Goal: Information Seeking & Learning: Learn about a topic

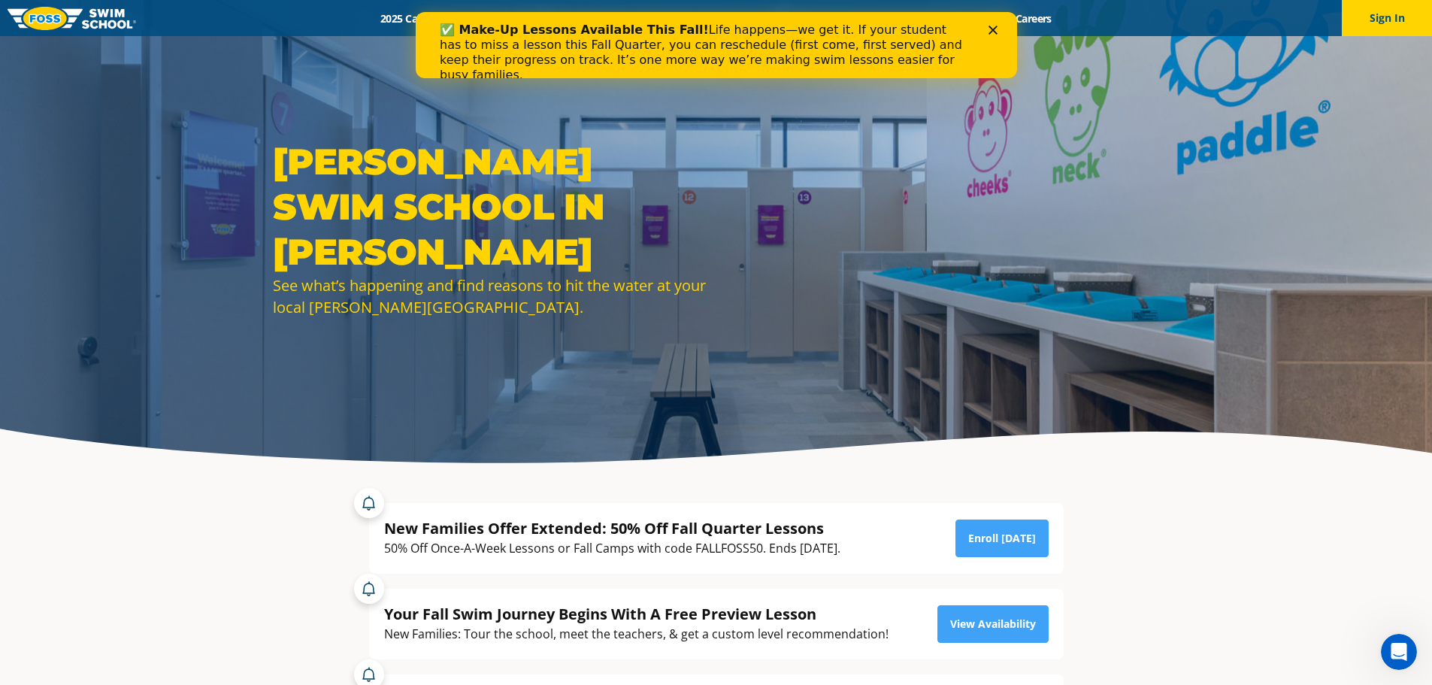
click at [999, 23] on div "✅ Make-Up Lessons Available This Fall! Life happens—we get it. If your student …" at bounding box center [715, 52] width 601 height 69
click at [989, 28] on polygon "Close" at bounding box center [991, 30] width 9 height 9
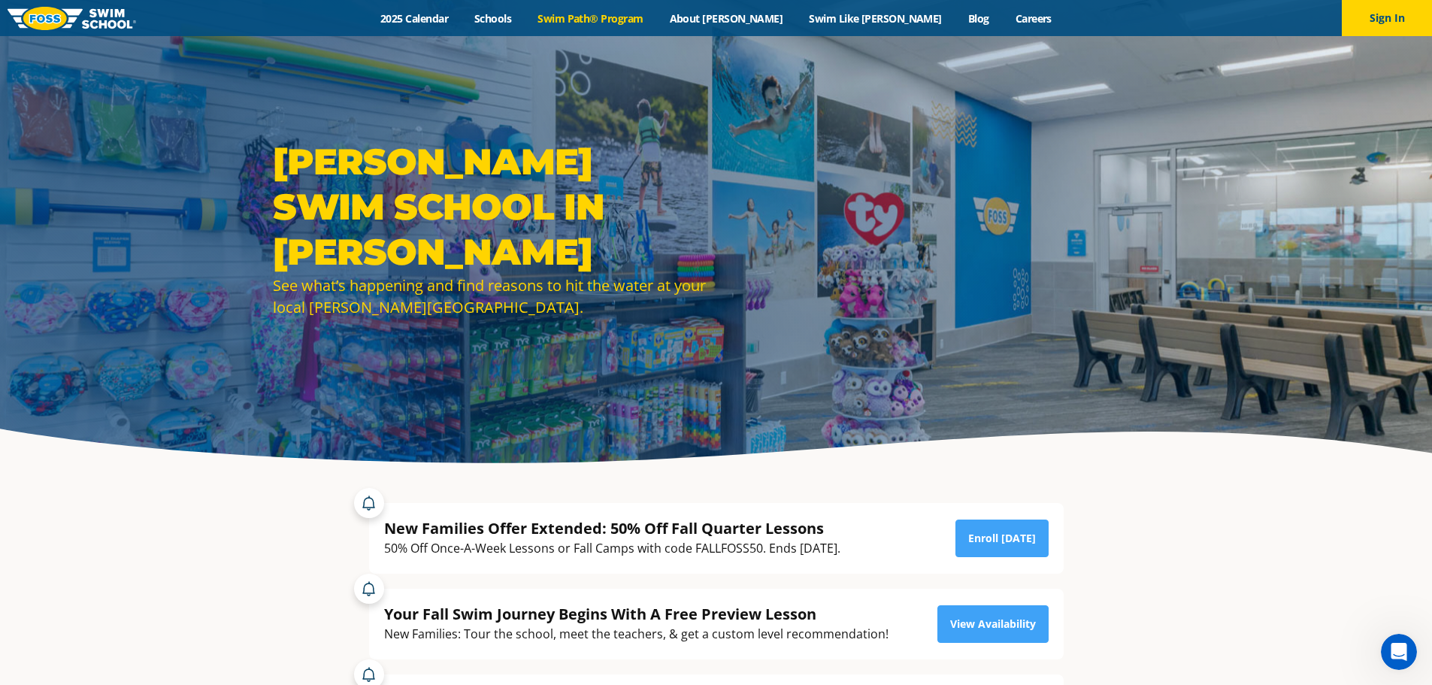
click at [656, 13] on link "Swim Path® Program" at bounding box center [591, 18] width 132 height 14
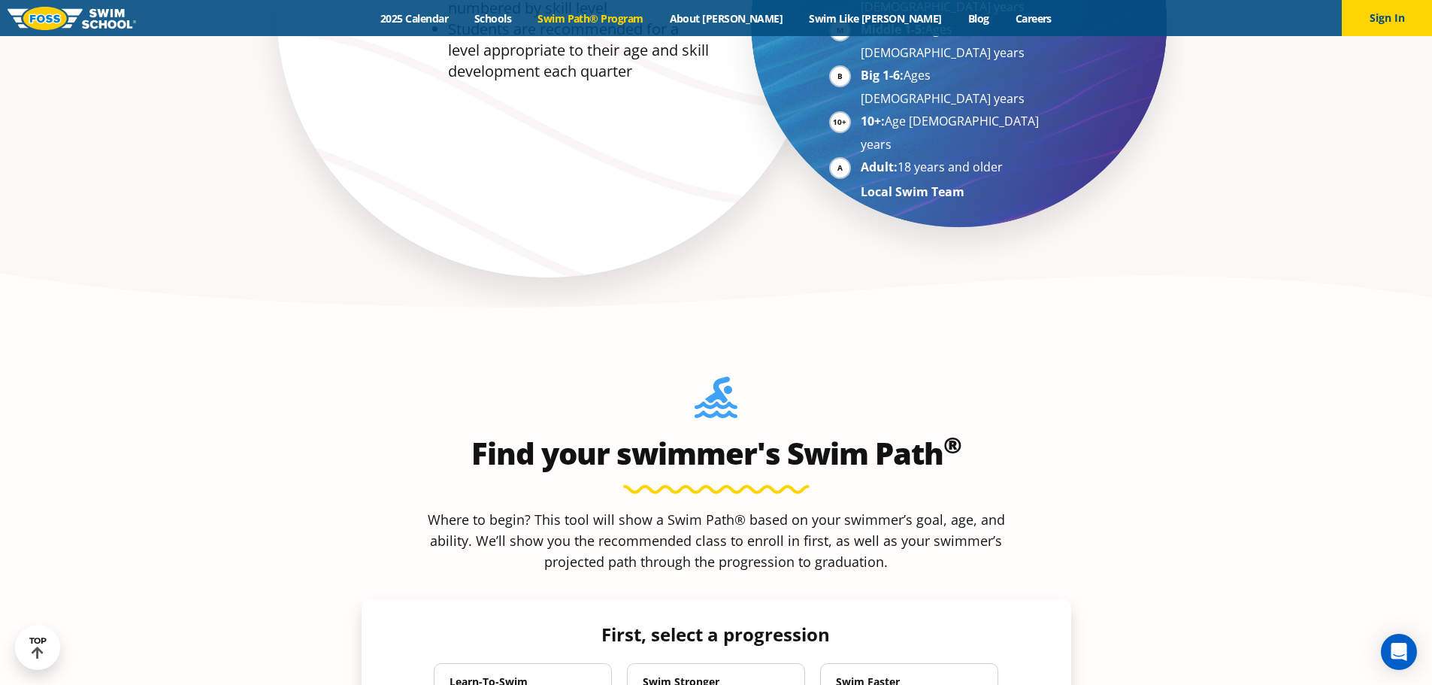
scroll to position [1127, 0]
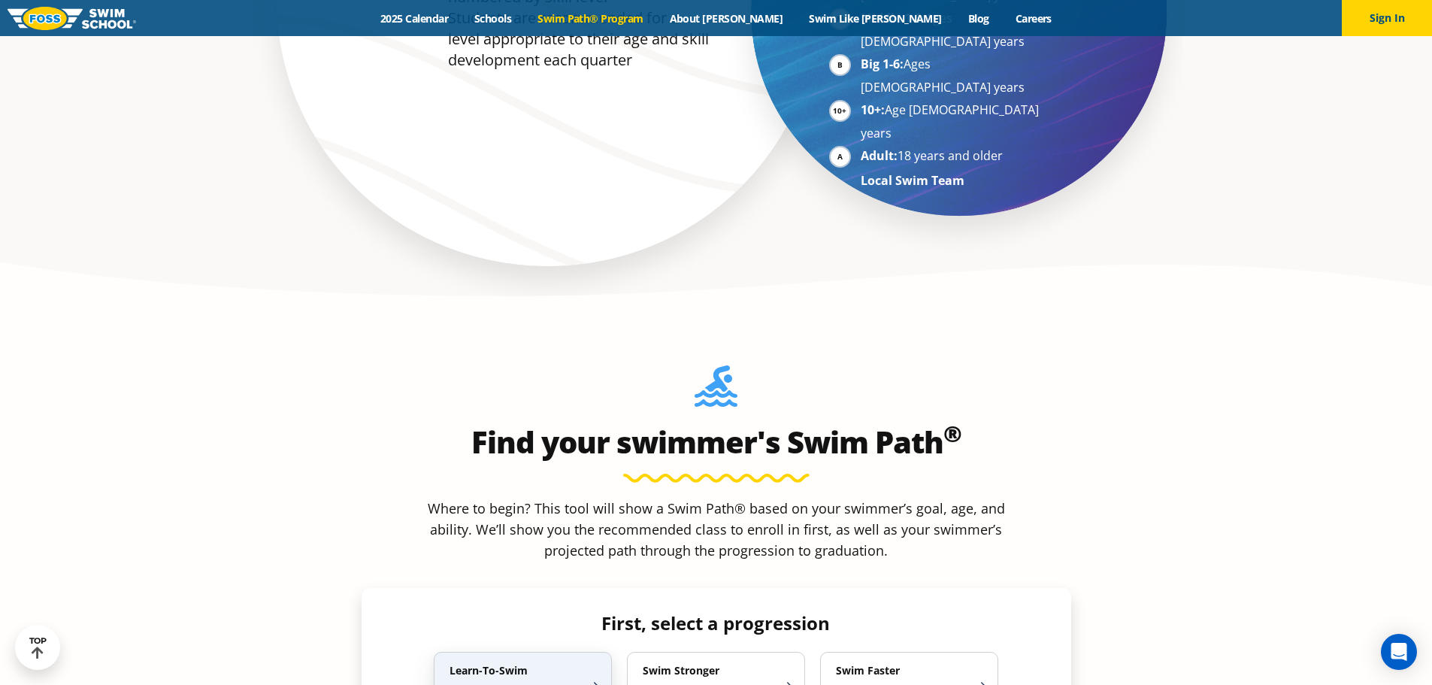
click at [545, 683] on p "Swimming Basics 6 Months to Adult" at bounding box center [515, 695] width 132 height 24
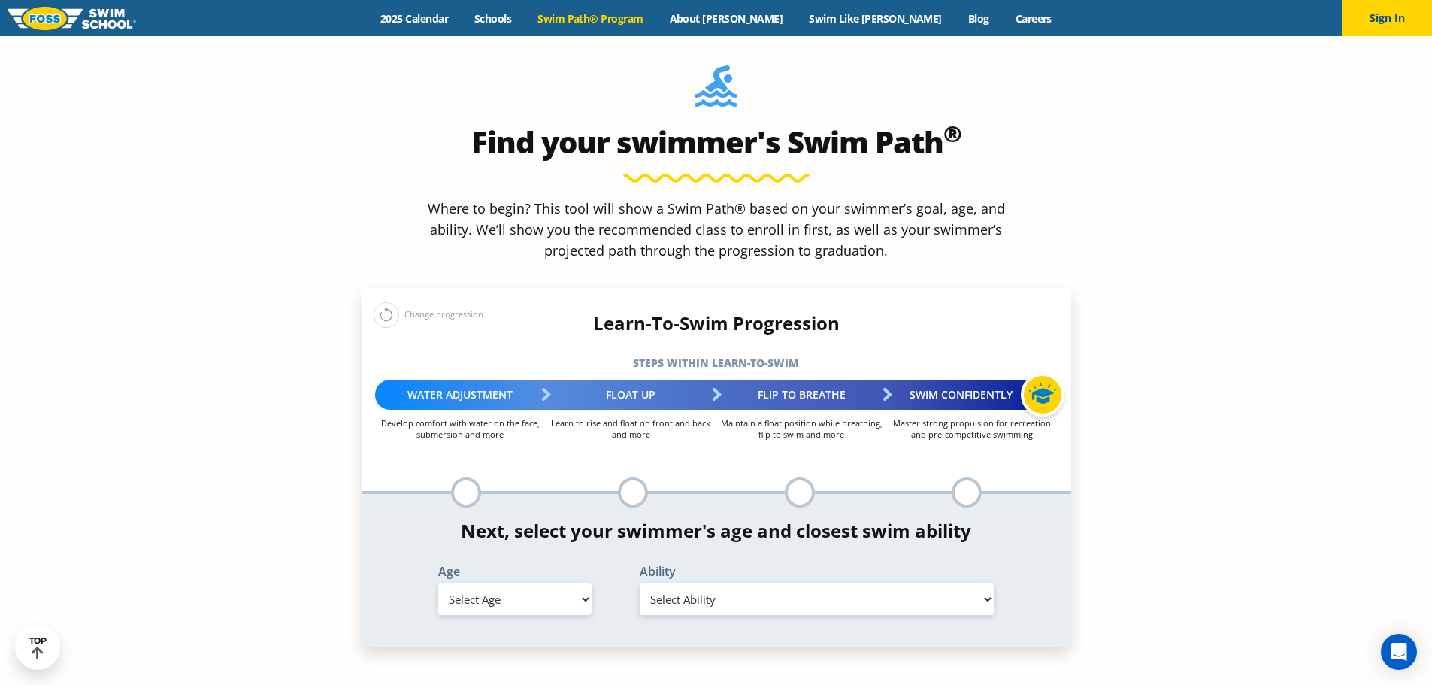
scroll to position [1278, 0]
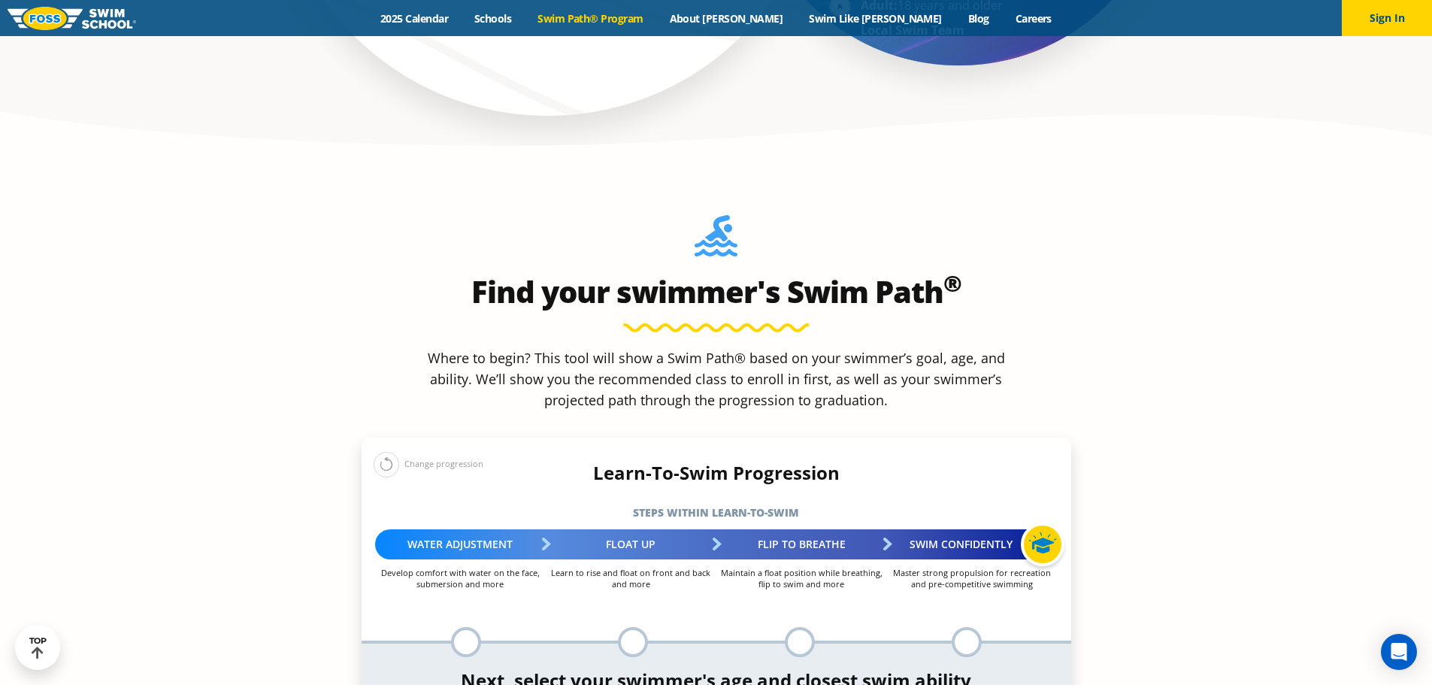
select select "1-year"
select select "1-year-comfortable-with-water-poured-over-face-eyes-and-ears-and-with-ears-in-w…"
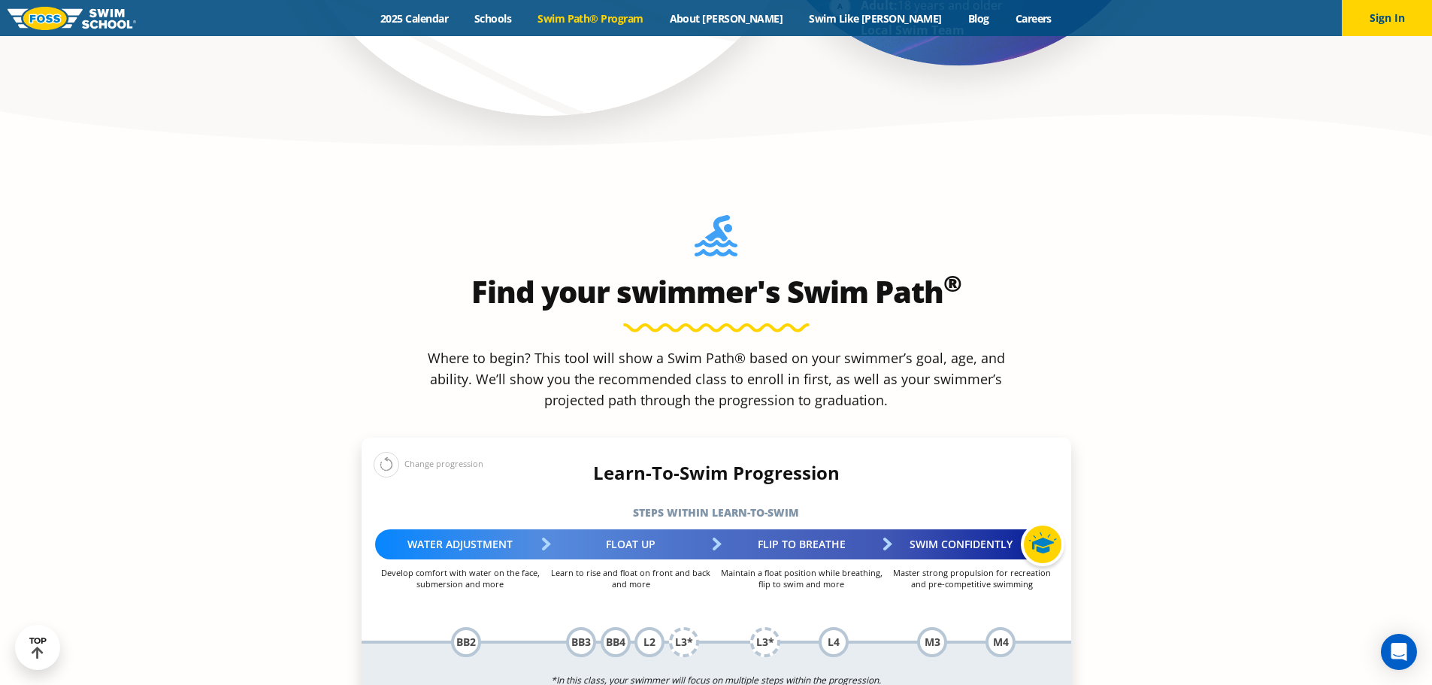
click at [458, 627] on div "BB2" at bounding box center [466, 642] width 30 height 30
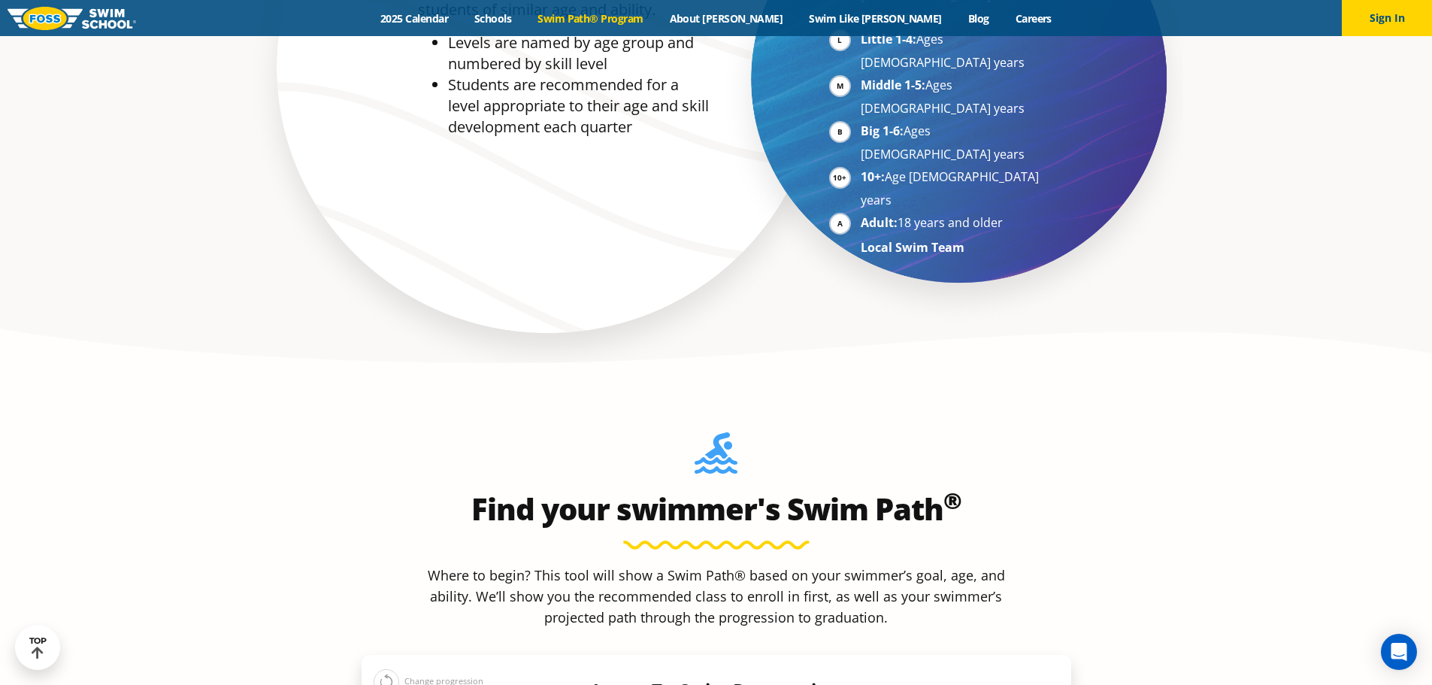
scroll to position [1052, 0]
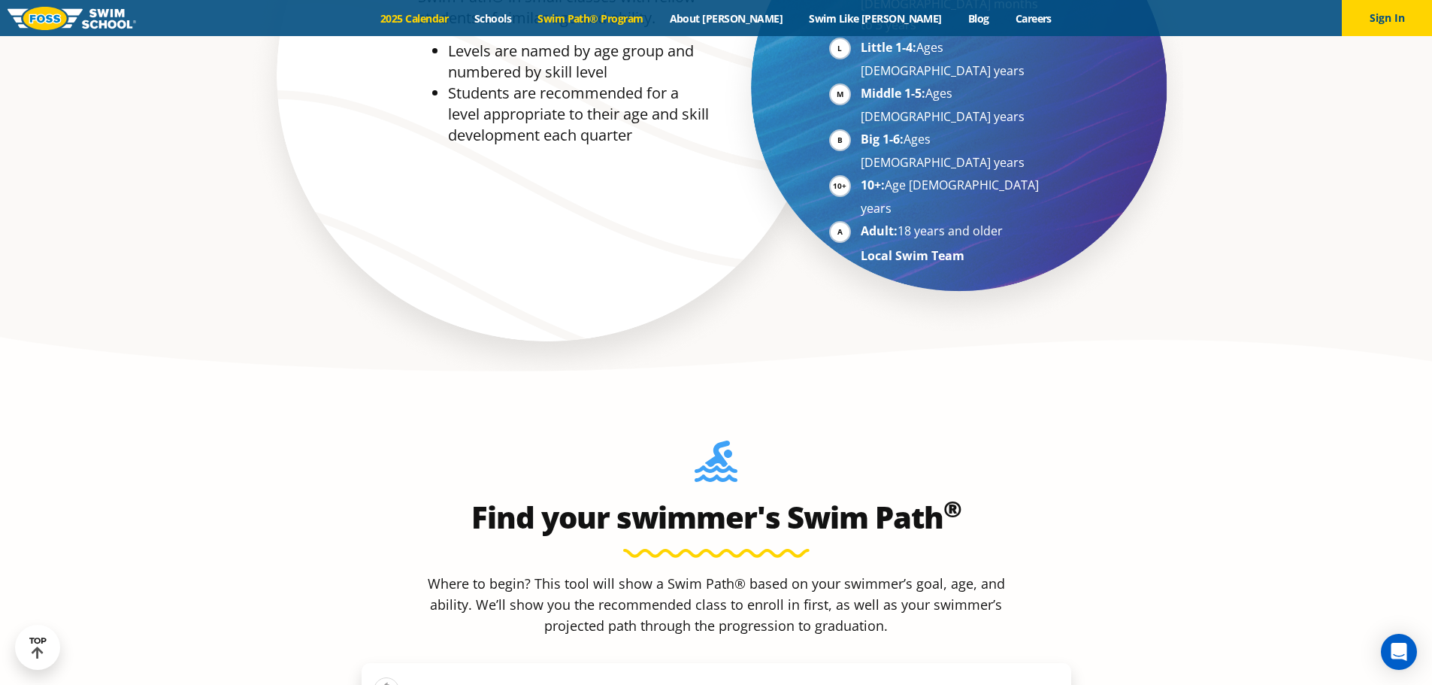
click at [461, 17] on link "2025 Calendar" at bounding box center [414, 18] width 94 height 14
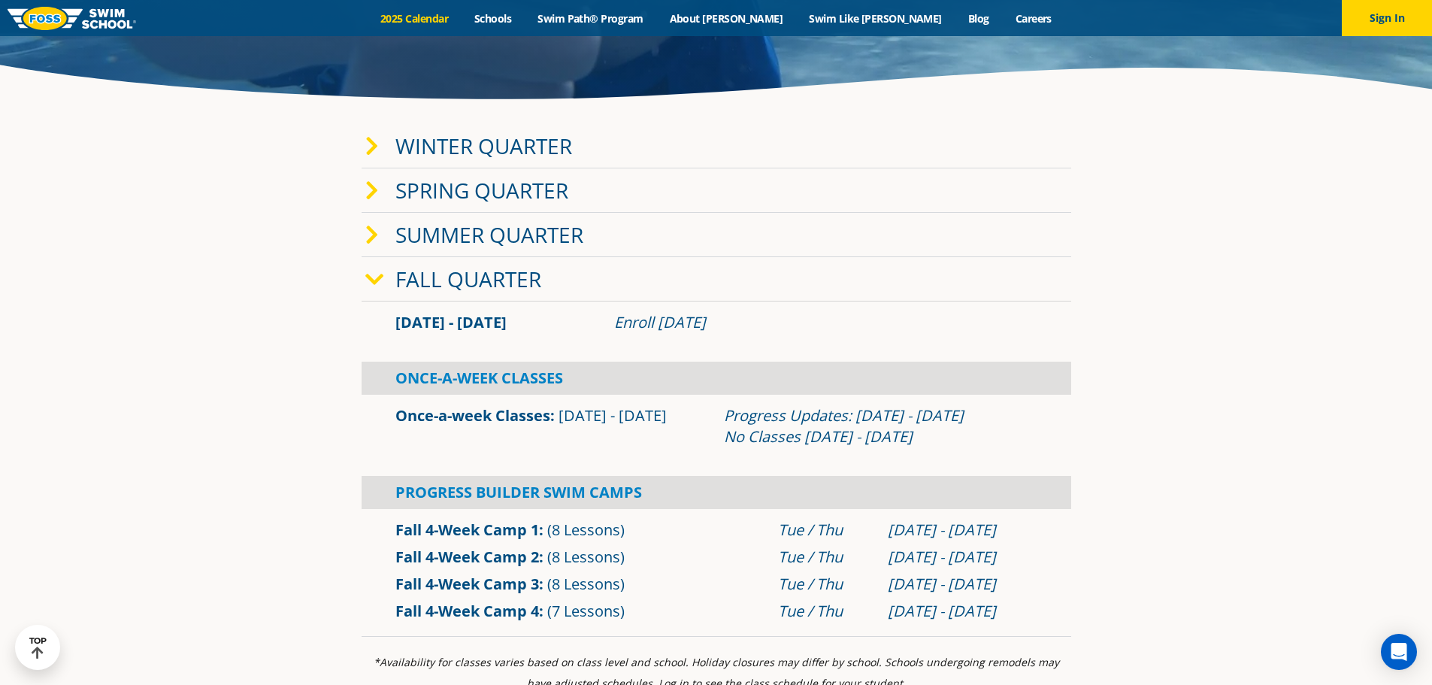
scroll to position [301, 0]
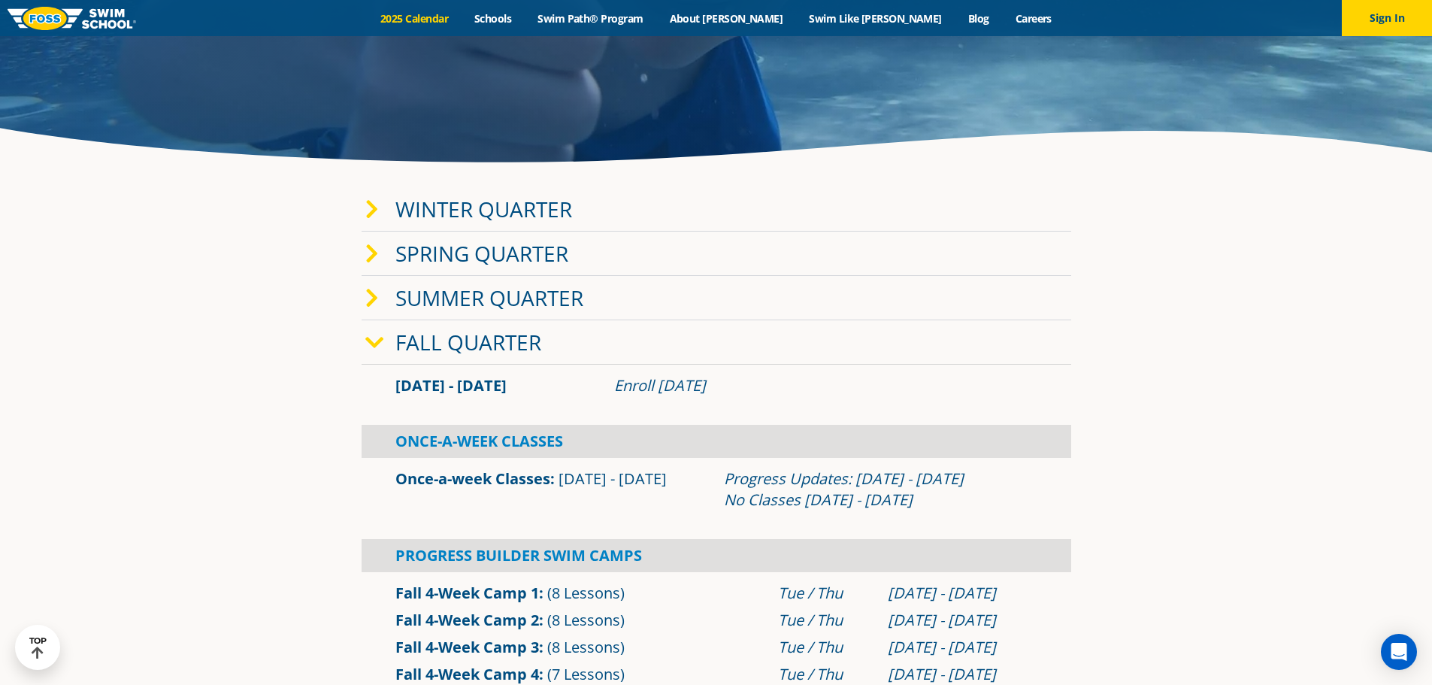
click at [377, 339] on icon at bounding box center [374, 342] width 19 height 21
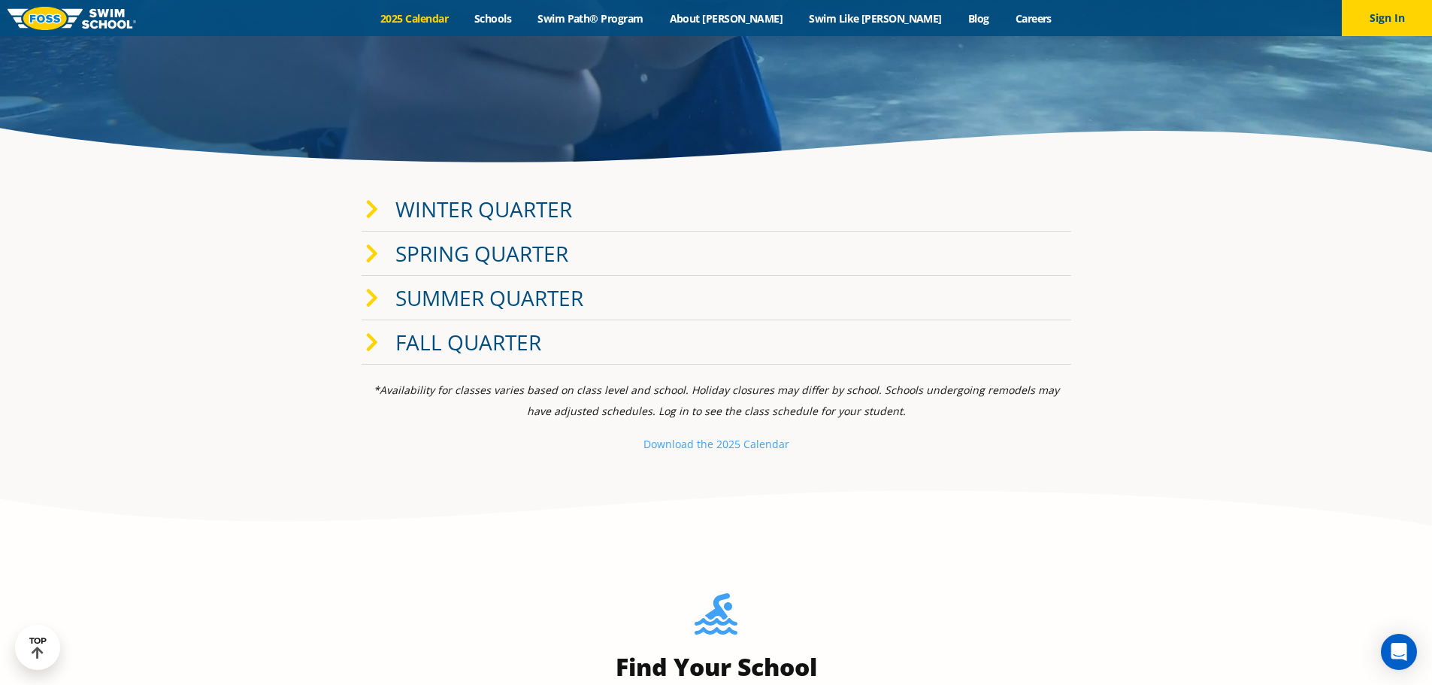
click at [373, 339] on icon at bounding box center [372, 342] width 14 height 21
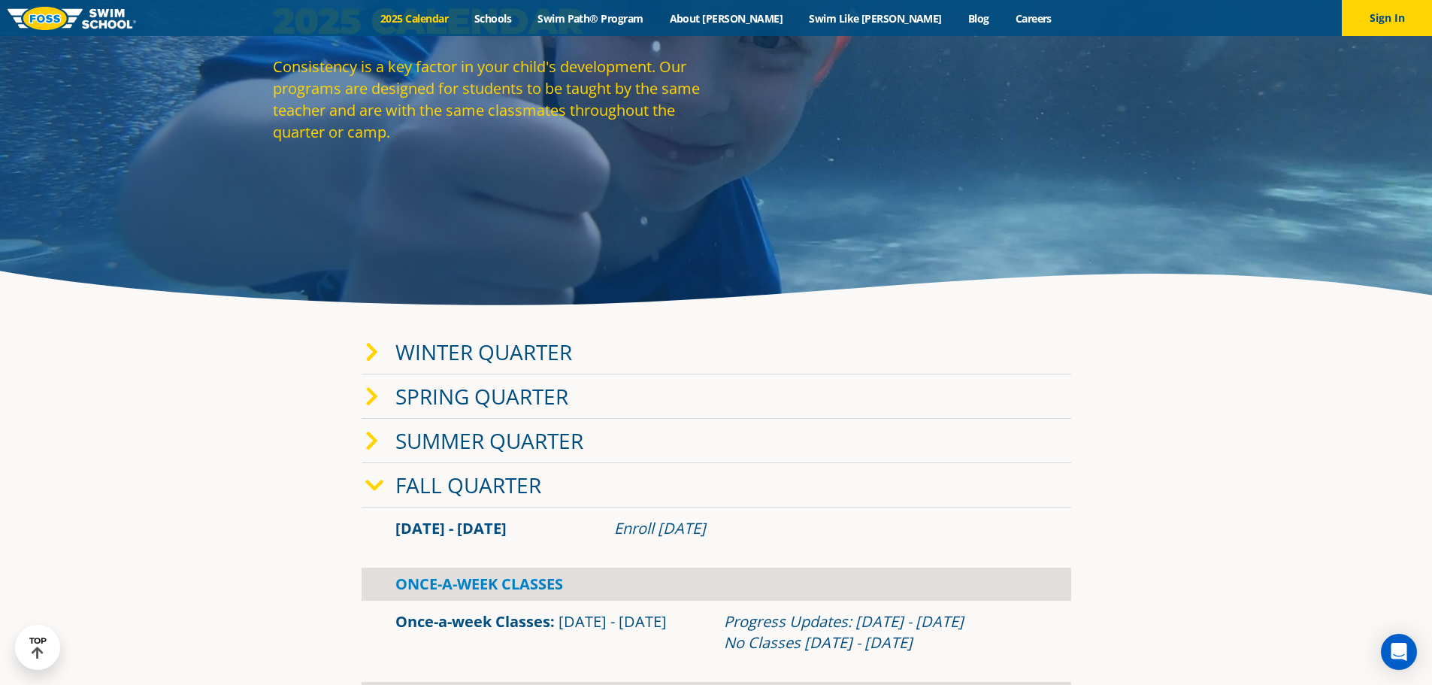
scroll to position [150, 0]
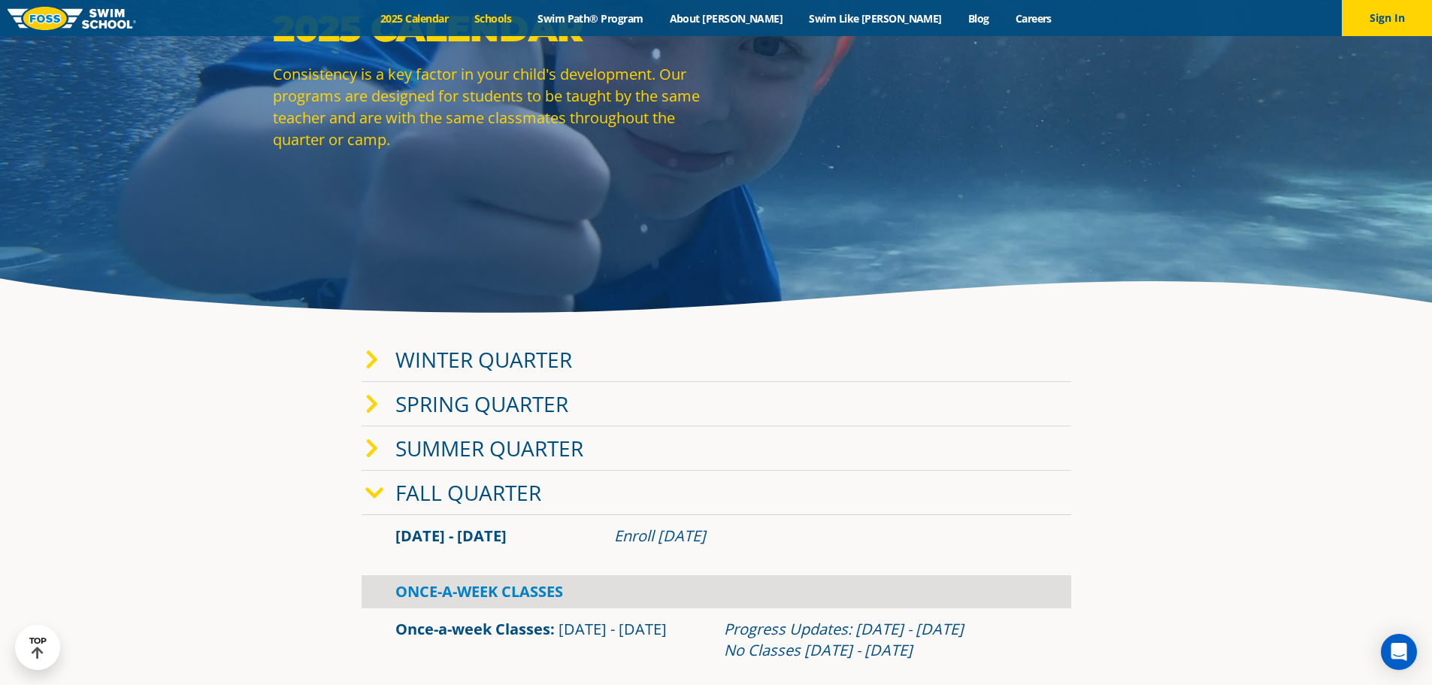
click at [525, 22] on link "Schools" at bounding box center [492, 18] width 63 height 14
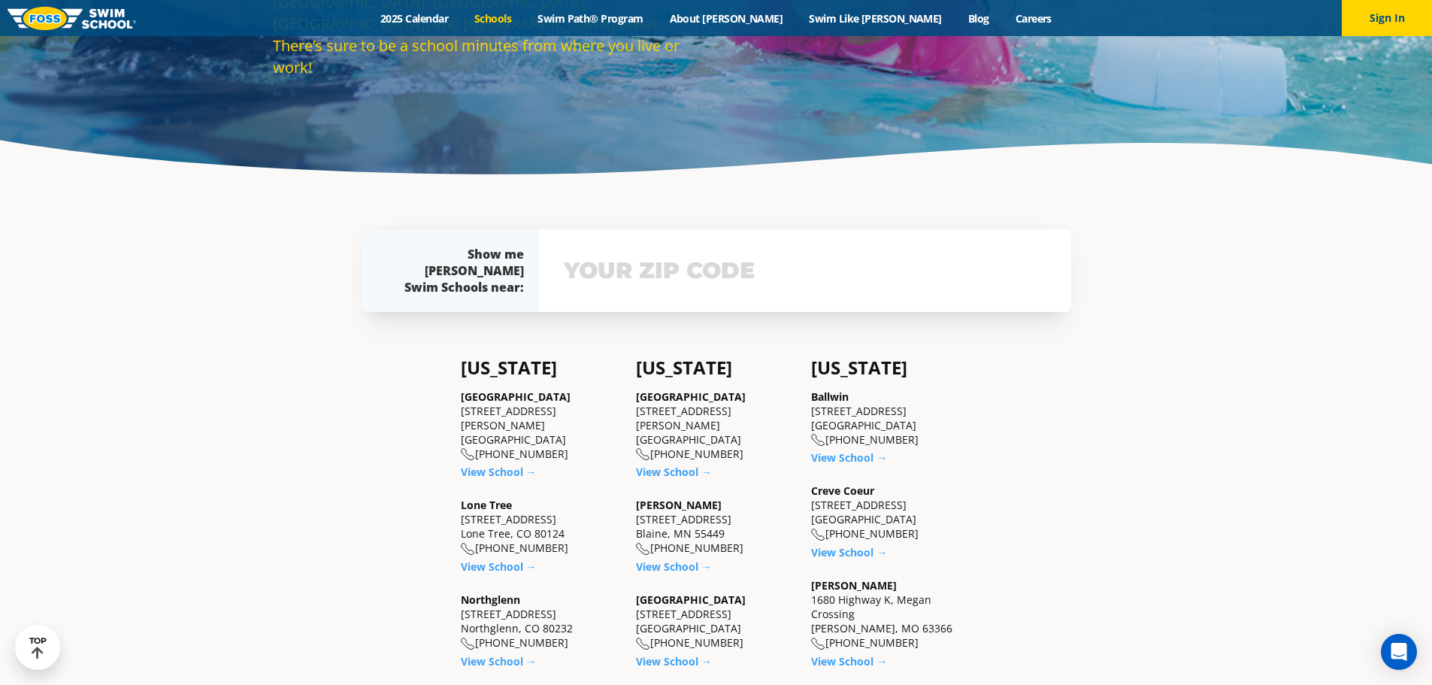
scroll to position [301, 0]
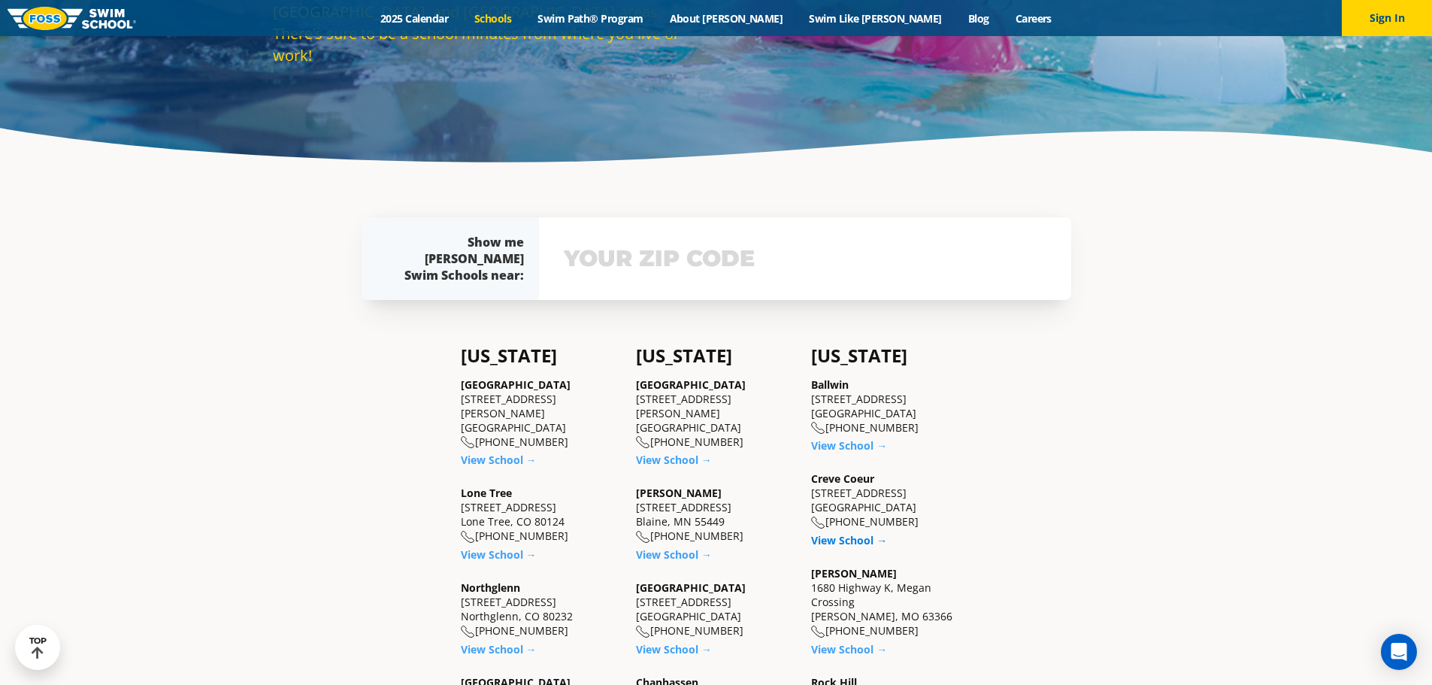
click at [842, 543] on link "View School →" at bounding box center [849, 540] width 76 height 14
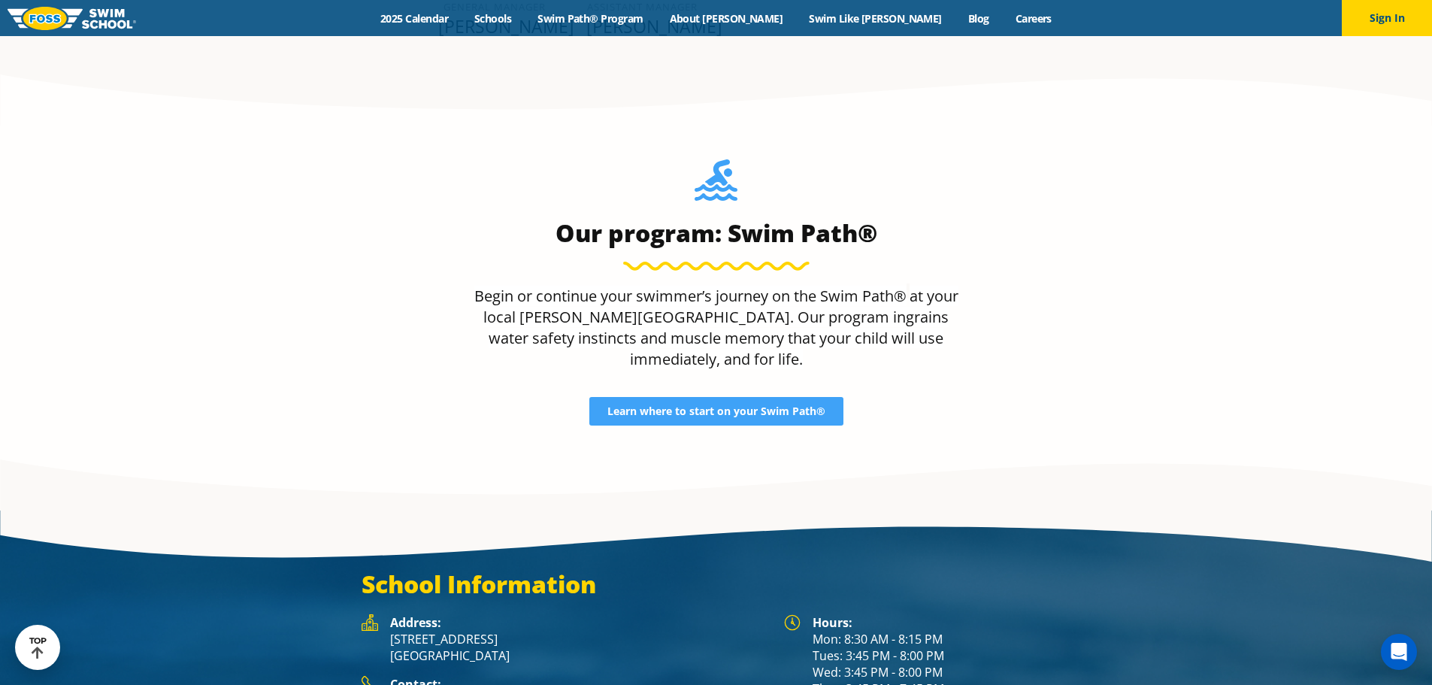
scroll to position [1749, 0]
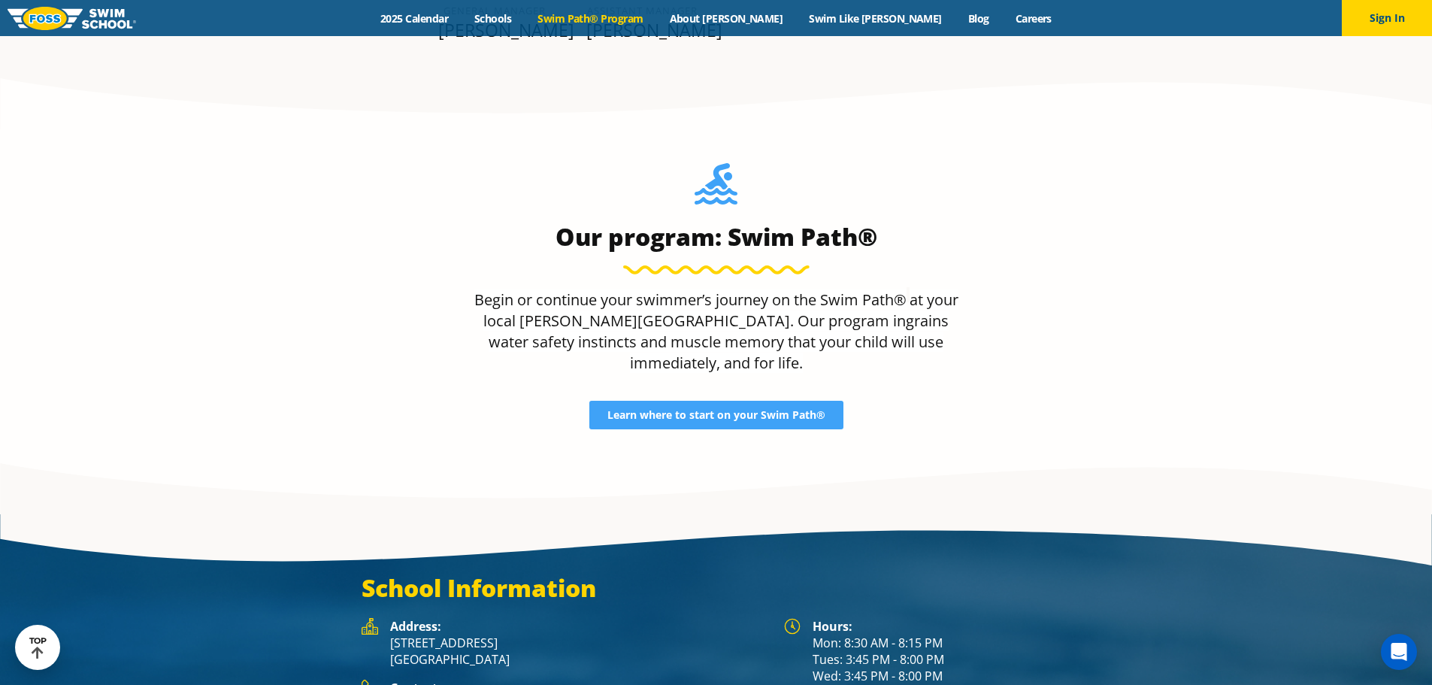
click at [615, 24] on link "Swim Path® Program" at bounding box center [591, 18] width 132 height 14
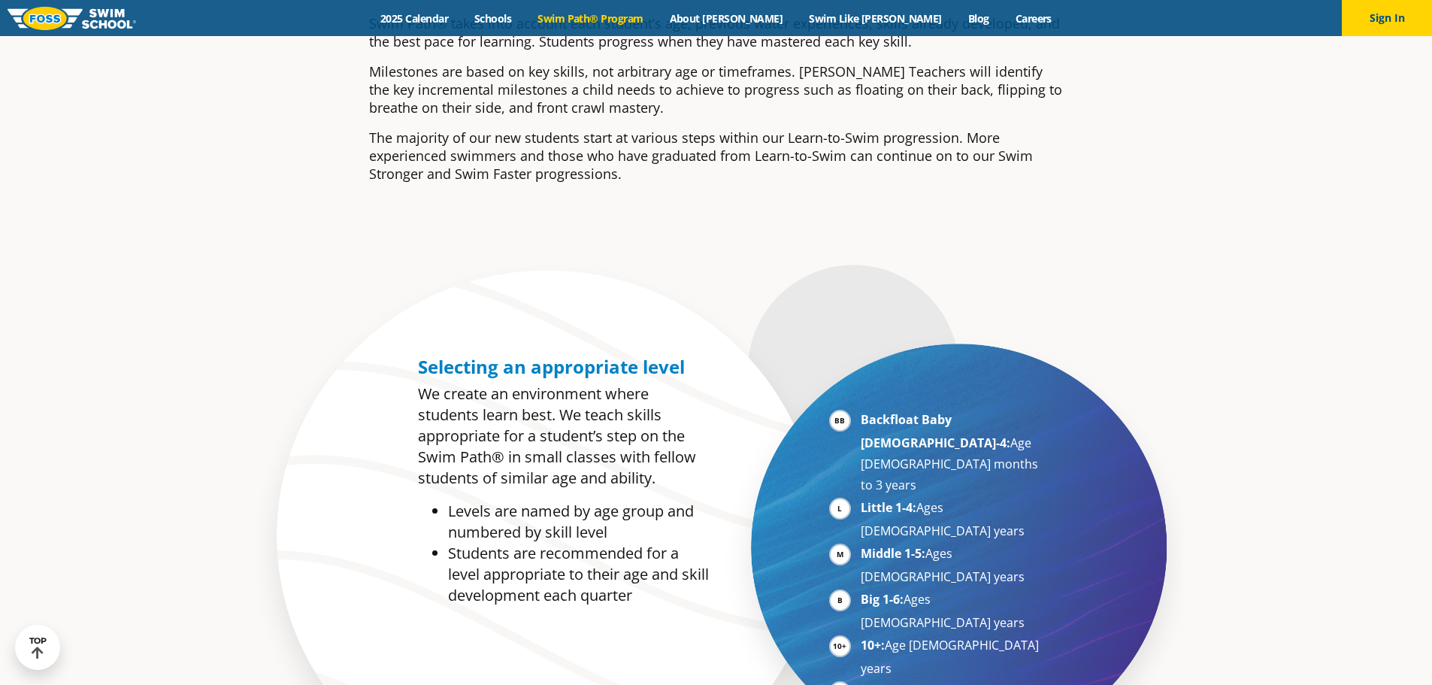
scroll to position [601, 0]
